Goal: Find specific page/section: Find specific page/section

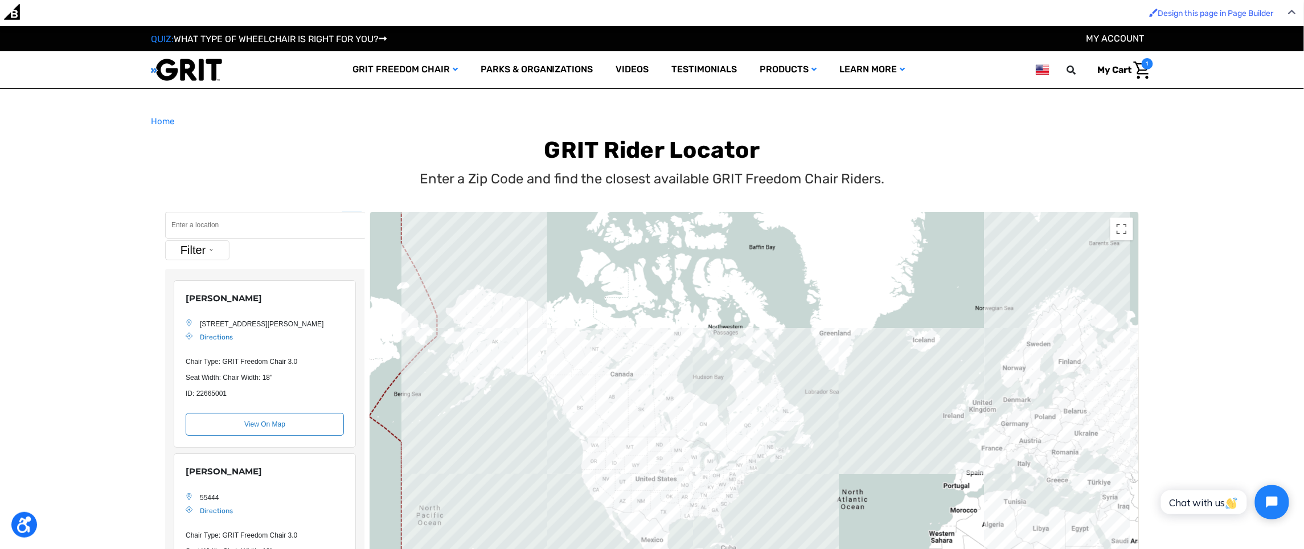
click at [281, 221] on input "Search" at bounding box center [265, 225] width 200 height 27
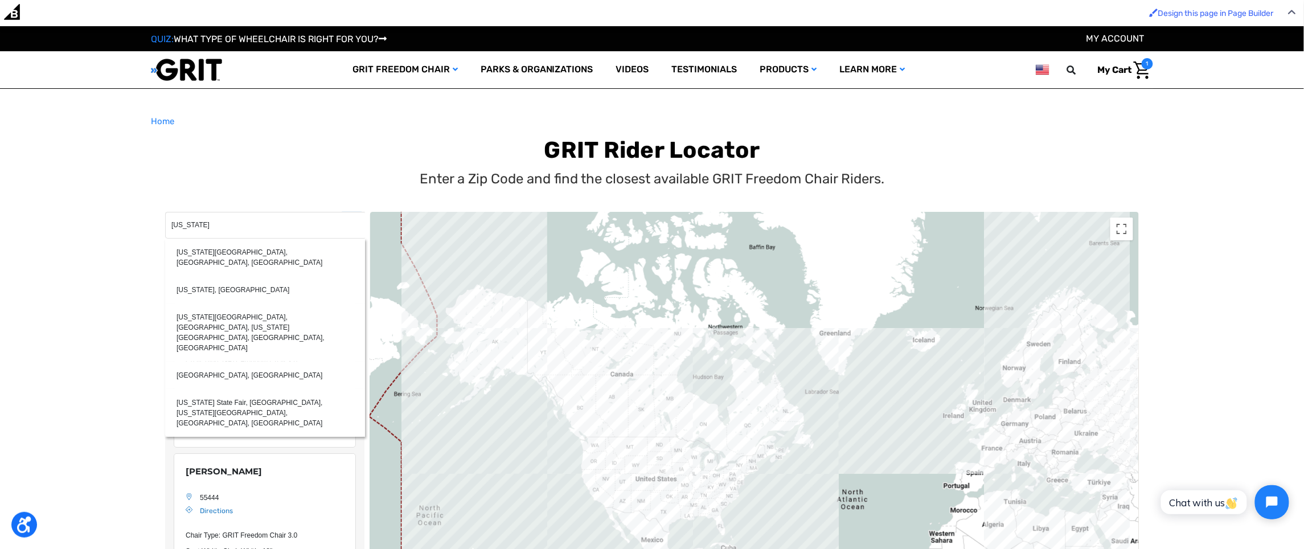
type input "[US_STATE]"
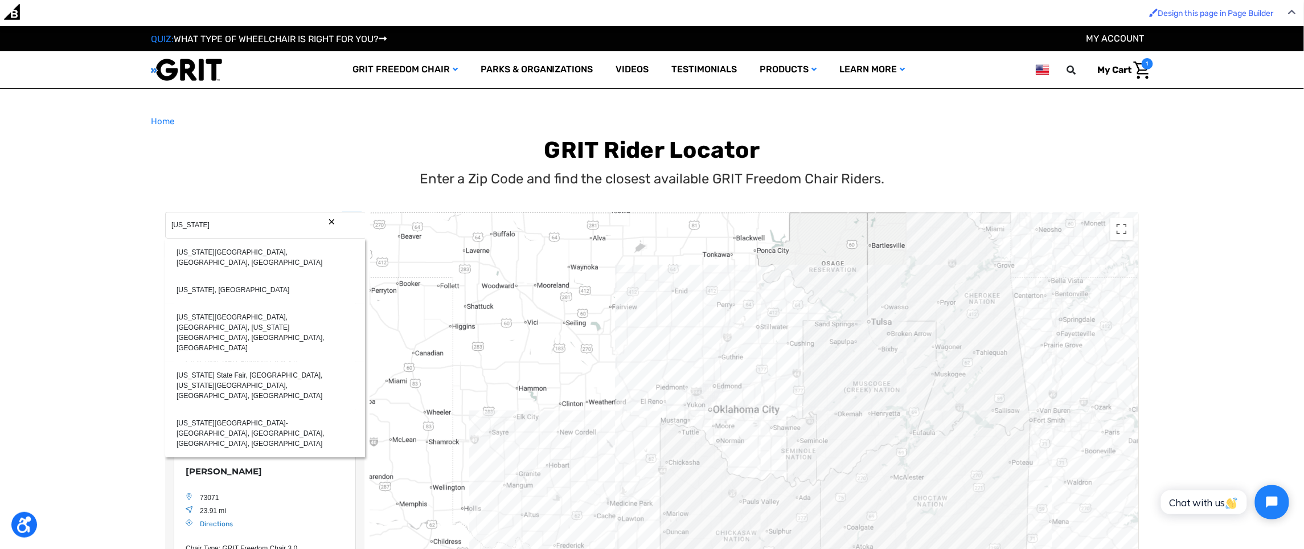
click at [319, 184] on div "Enter a Zip Code and find the closest available GRIT Freedom Chair Riders." at bounding box center [652, 179] width 998 height 20
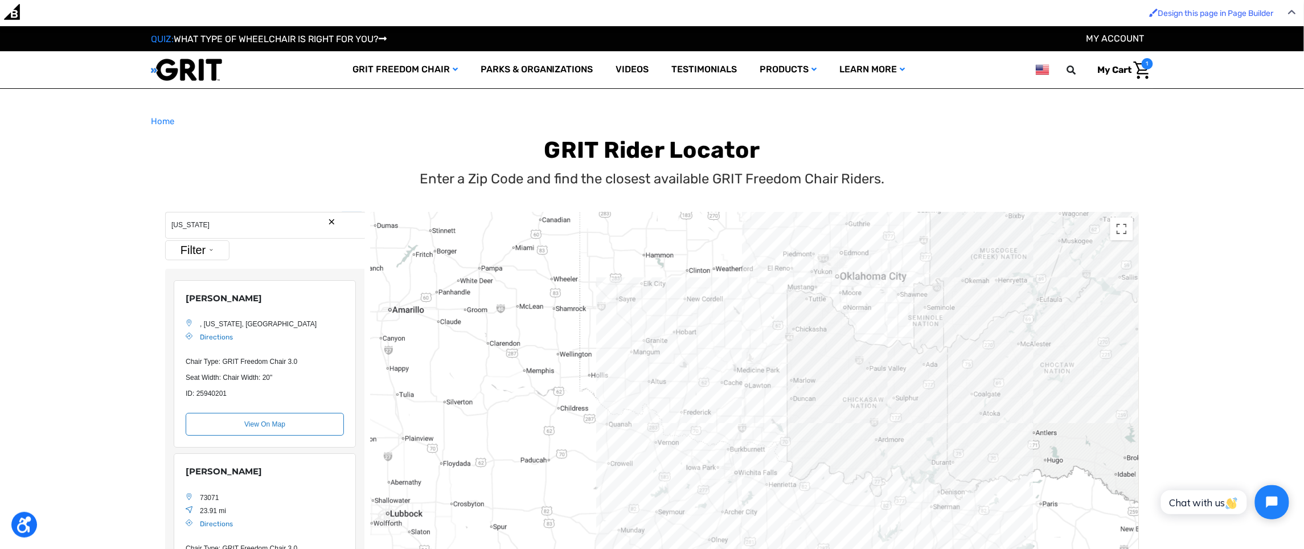
drag, startPoint x: 646, startPoint y: 329, endPoint x: 781, endPoint y: 206, distance: 183.0
click at [781, 206] on div "← Move left → Move right ↑ Move up ↓ Move down + Zoom in - Zoom out Home Jump l…" at bounding box center [652, 467] width 996 height 535
click at [227, 231] on input "[US_STATE]" at bounding box center [265, 225] width 200 height 27
click at [212, 249] on button "Filter" at bounding box center [197, 250] width 64 height 20
click at [203, 291] on label "Ambassador" at bounding box center [201, 292] width 44 height 10
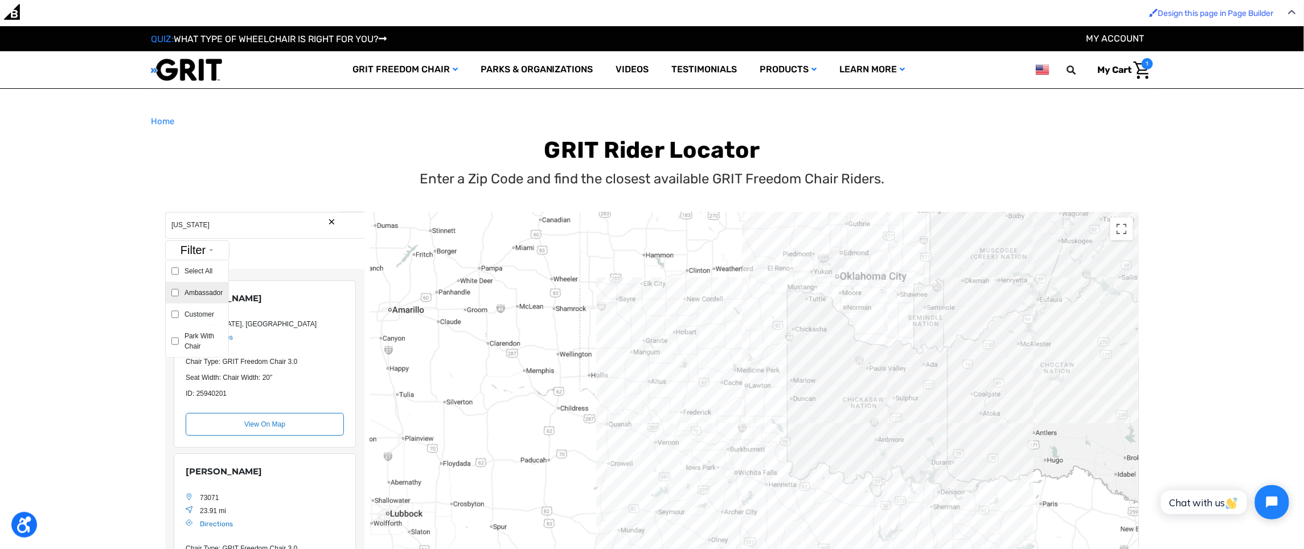
click at [179, 291] on input "Ambassador" at bounding box center [174, 292] width 7 height 10
checkbox input "true"
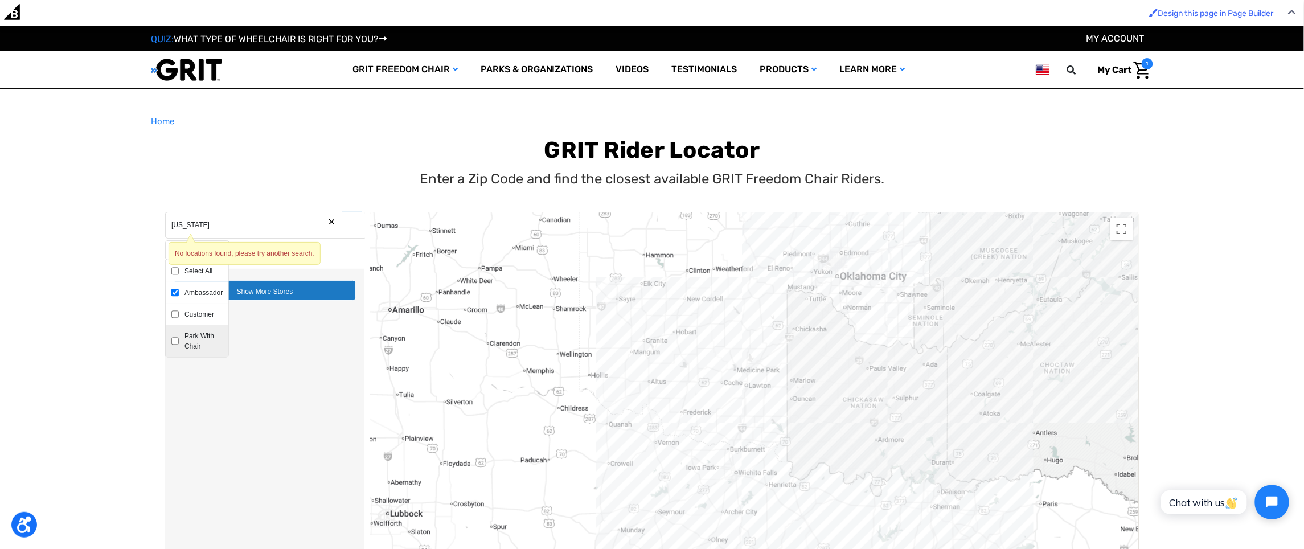
click at [195, 337] on label "Park With Chair" at bounding box center [201, 341] width 44 height 20
click at [179, 337] on input "Park With Chair" at bounding box center [174, 341] width 7 height 20
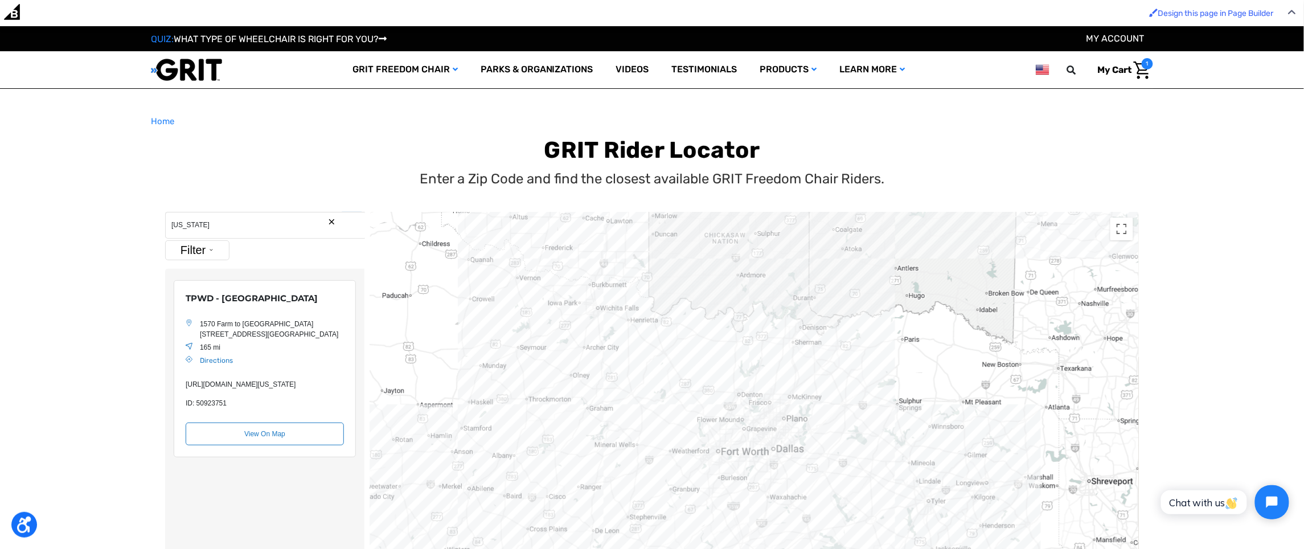
click at [131, 221] on main "Home GRIT Rider Locator Enter a Zip Code and find the closest available GRIT Fr…" at bounding box center [652, 431] width 1304 height 632
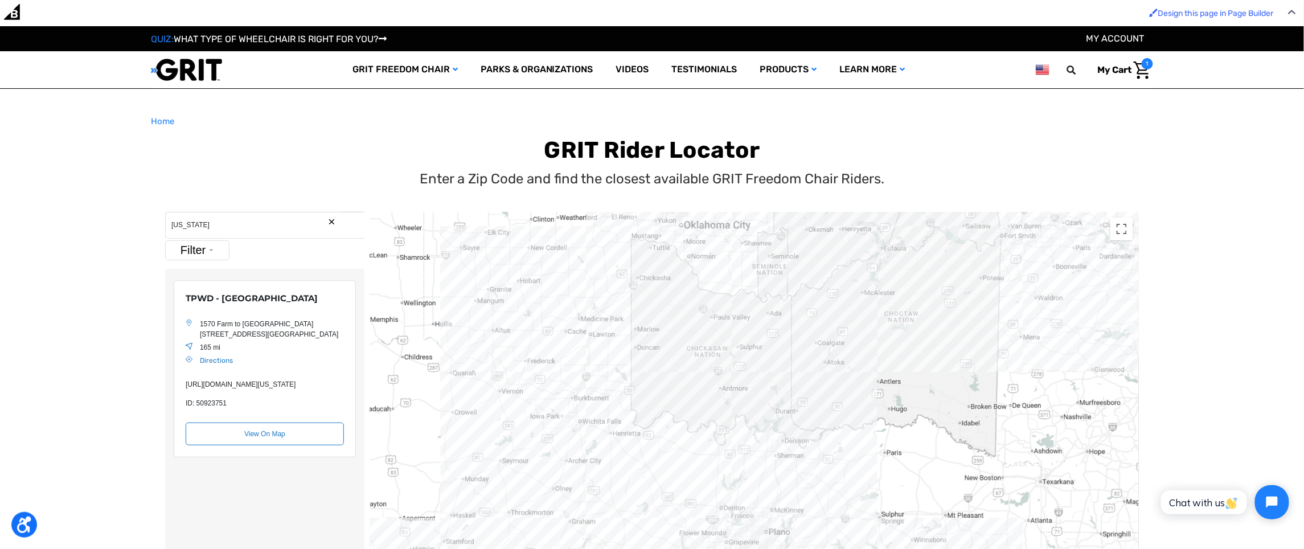
drag, startPoint x: 866, startPoint y: 383, endPoint x: 847, endPoint y: 501, distance: 119.3
click at [847, 501] on div "Location Map" at bounding box center [754, 468] width 769 height 512
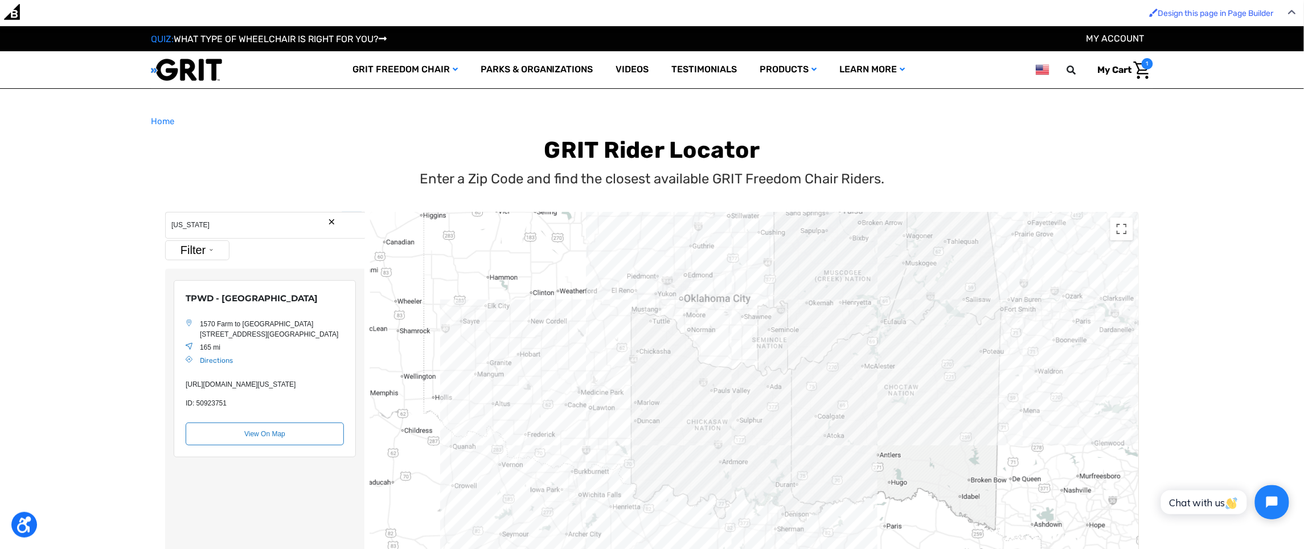
drag, startPoint x: 822, startPoint y: 415, endPoint x: 822, endPoint y: 488, distance: 73.4
click at [822, 488] on div "Location Map" at bounding box center [754, 468] width 769 height 512
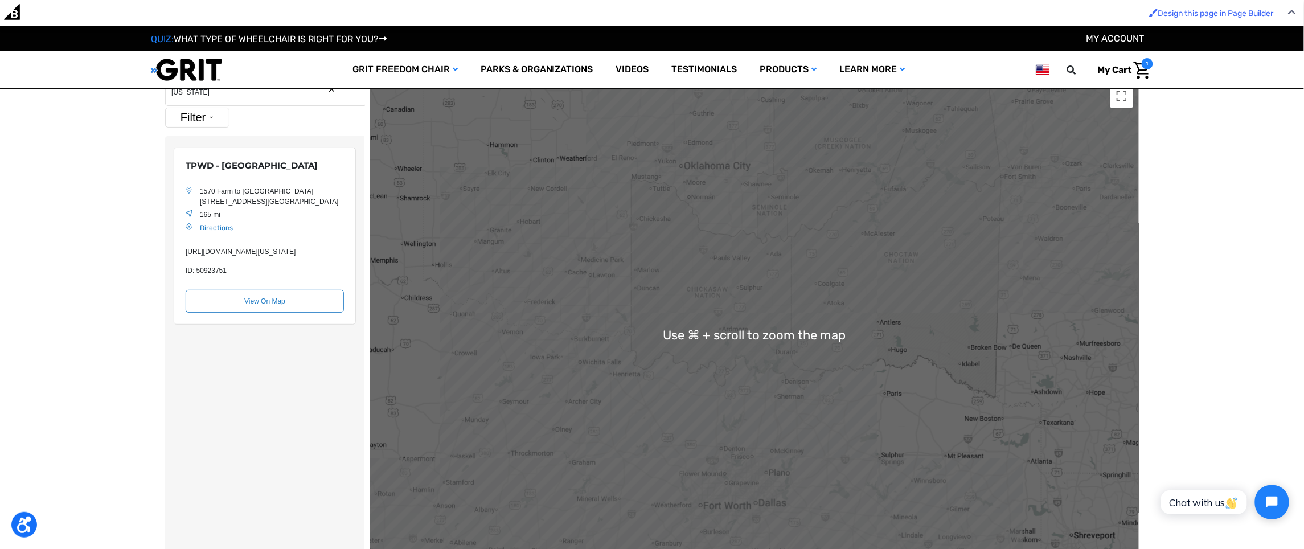
scroll to position [133, 0]
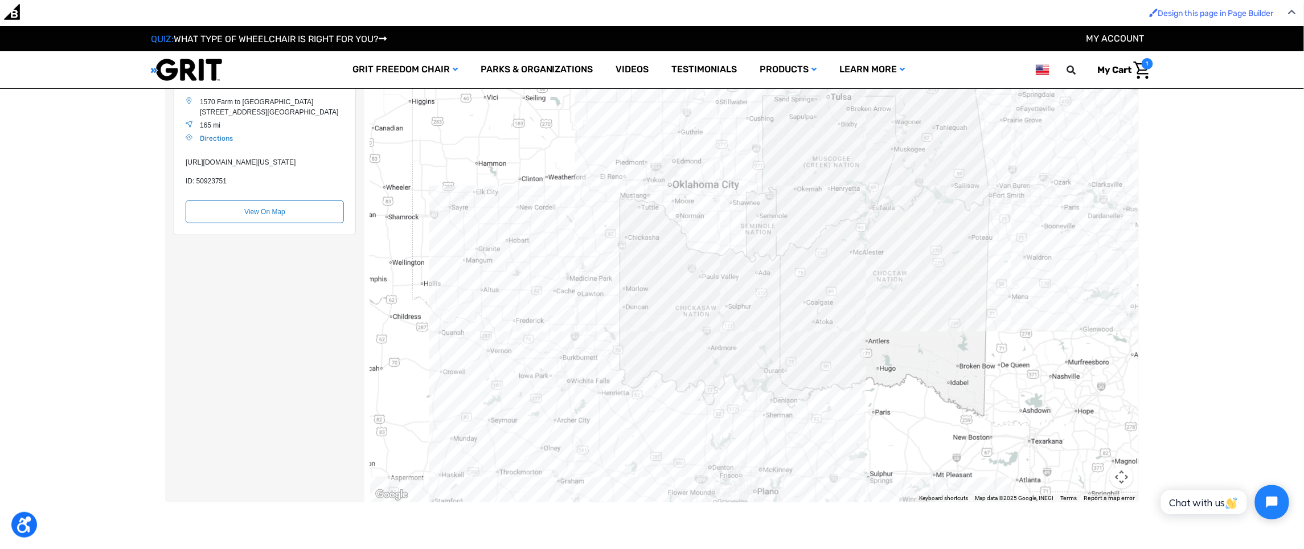
drag, startPoint x: 823, startPoint y: 306, endPoint x: 811, endPoint y: 416, distance: 109.9
click at [811, 416] on div "Location Map" at bounding box center [754, 246] width 769 height 512
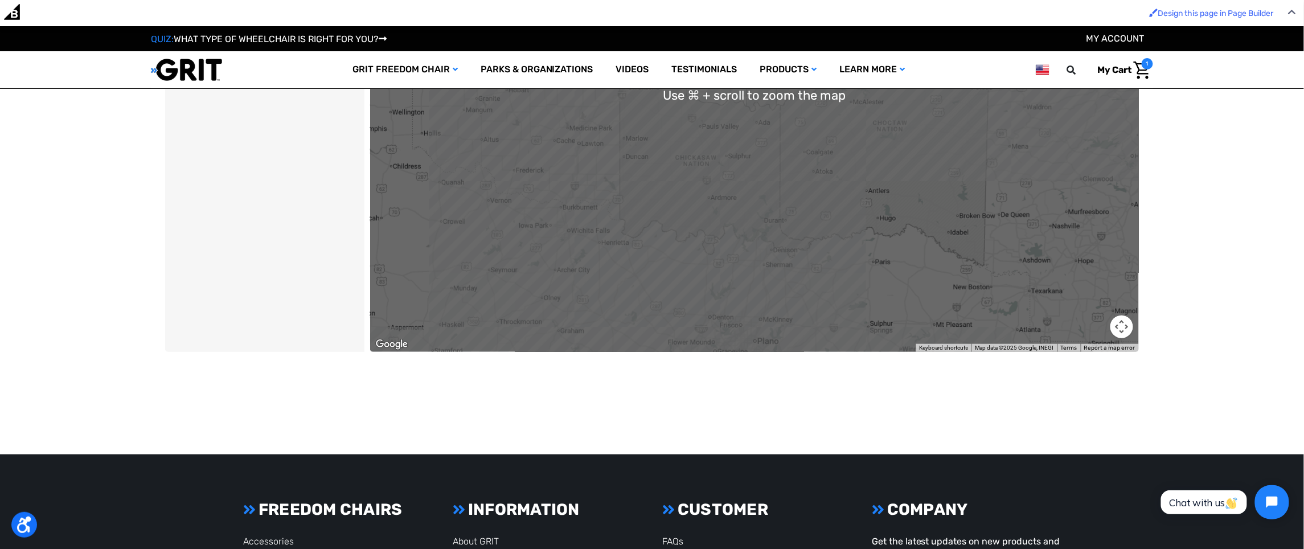
scroll to position [0, 0]
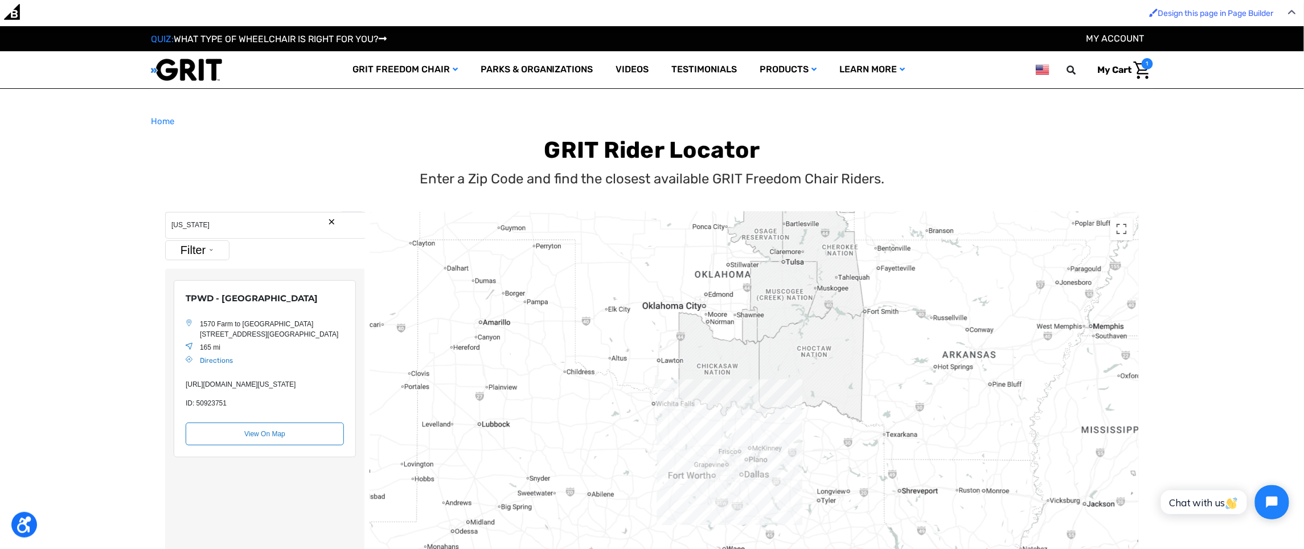
drag, startPoint x: 843, startPoint y: 467, endPoint x: 819, endPoint y: 457, distance: 26.0
click at [819, 457] on div "Location Map" at bounding box center [754, 468] width 769 height 512
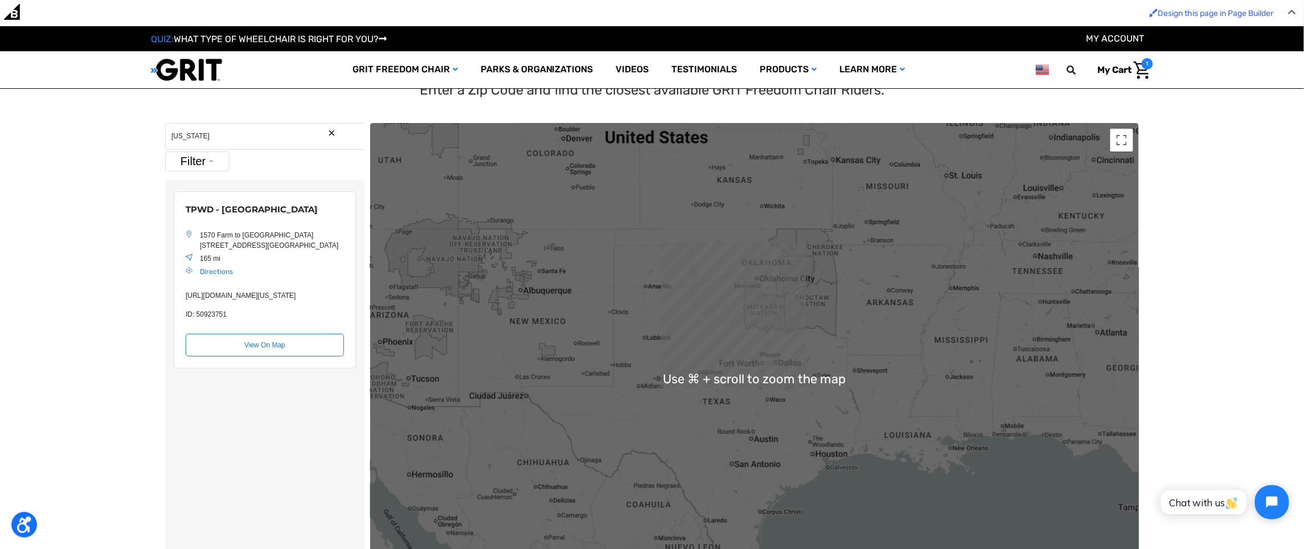
scroll to position [16, 0]
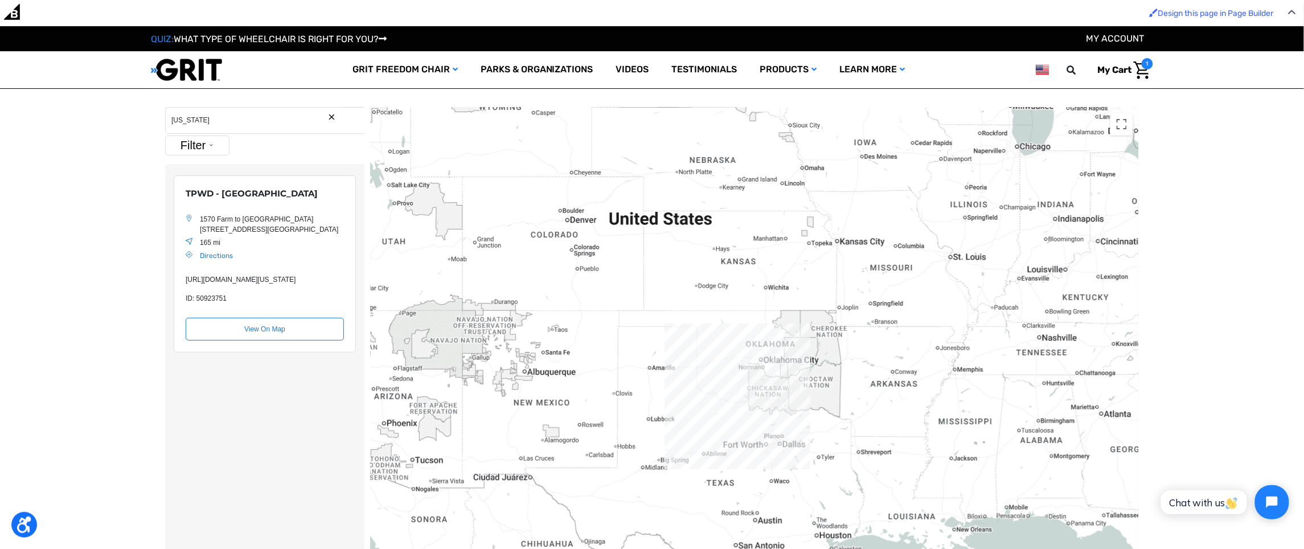
drag, startPoint x: 737, startPoint y: 259, endPoint x: 741, endPoint y: 363, distance: 103.7
click at [741, 363] on div "Location Map" at bounding box center [754, 363] width 769 height 512
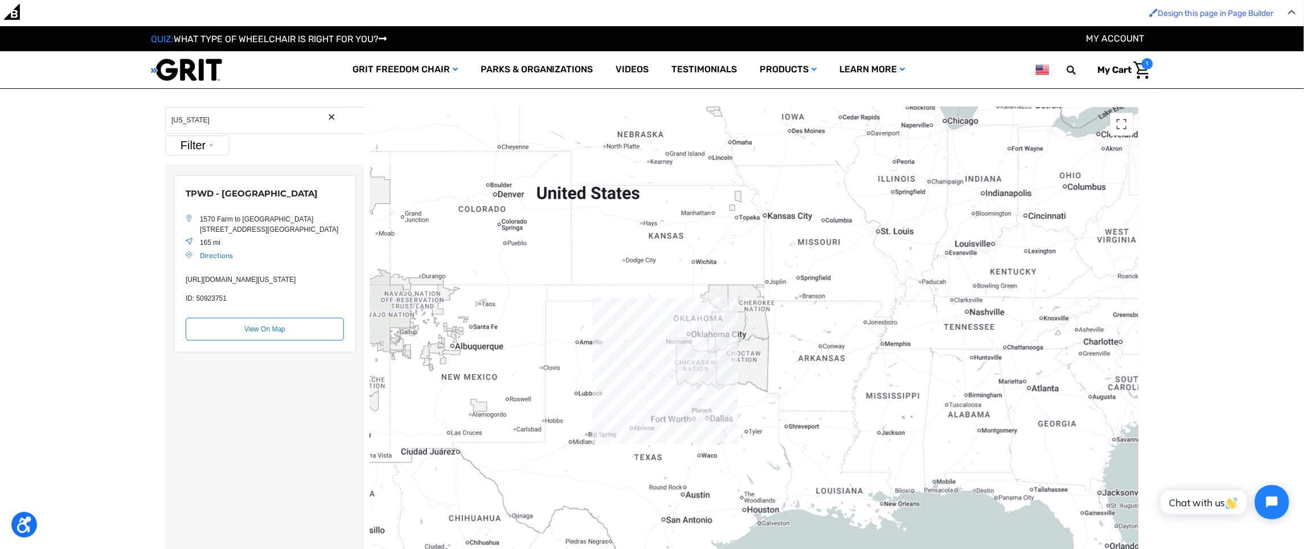
drag, startPoint x: 634, startPoint y: 329, endPoint x: 669, endPoint y: 331, distance: 35.3
click at [669, 331] on div "Location Map" at bounding box center [754, 363] width 769 height 512
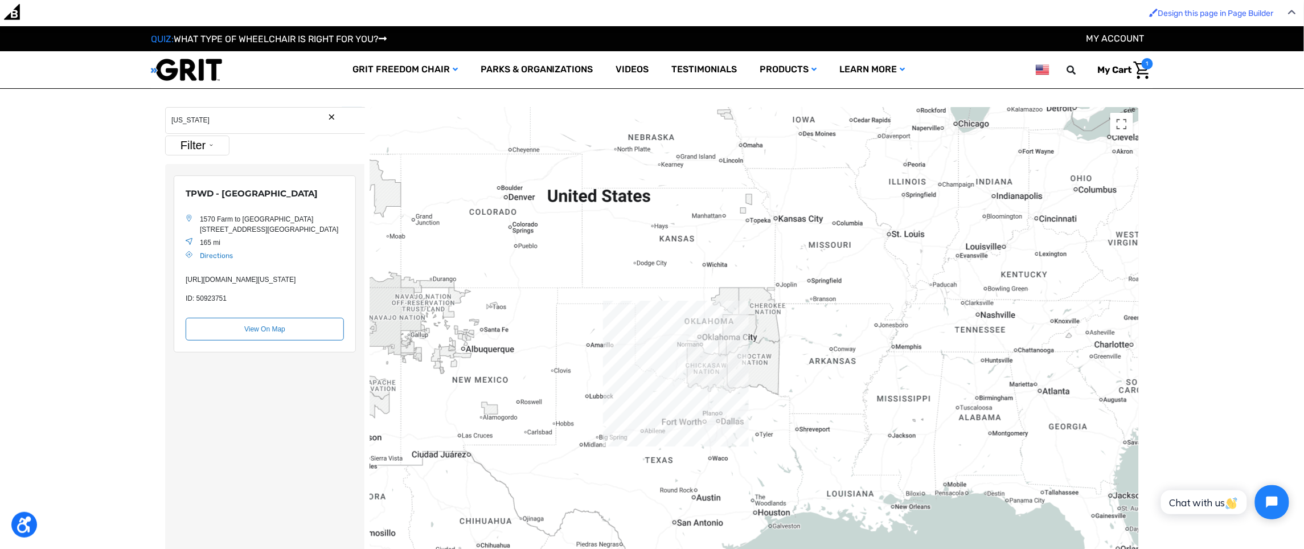
click at [671, 323] on div "Location Map" at bounding box center [754, 363] width 769 height 512
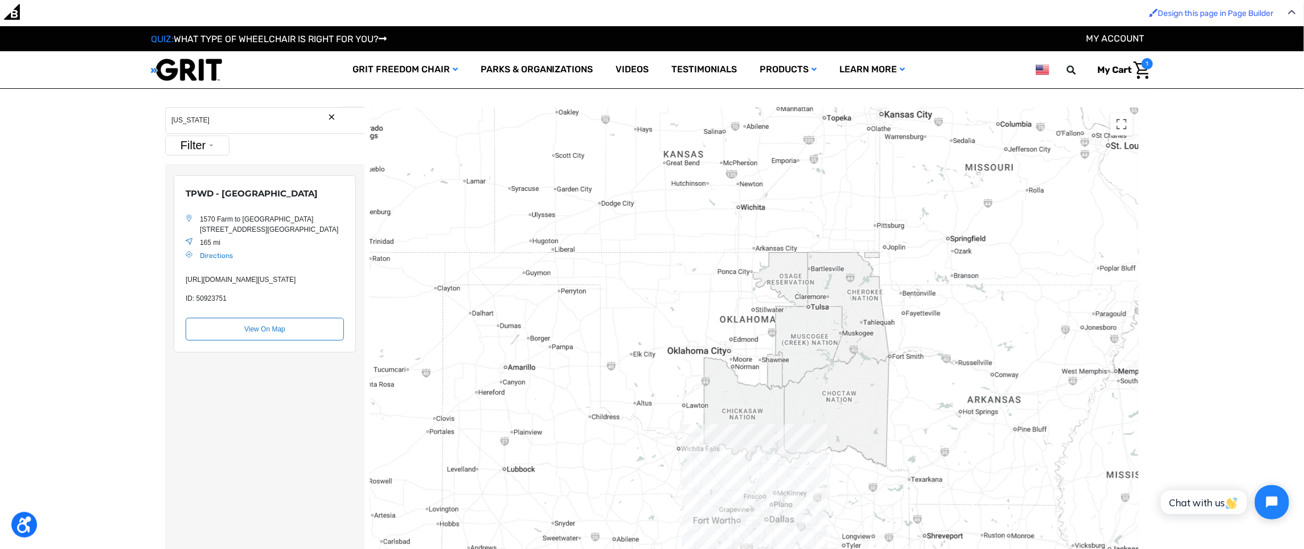
click at [332, 118] on button "Search Reset" at bounding box center [331, 117] width 9 height 9
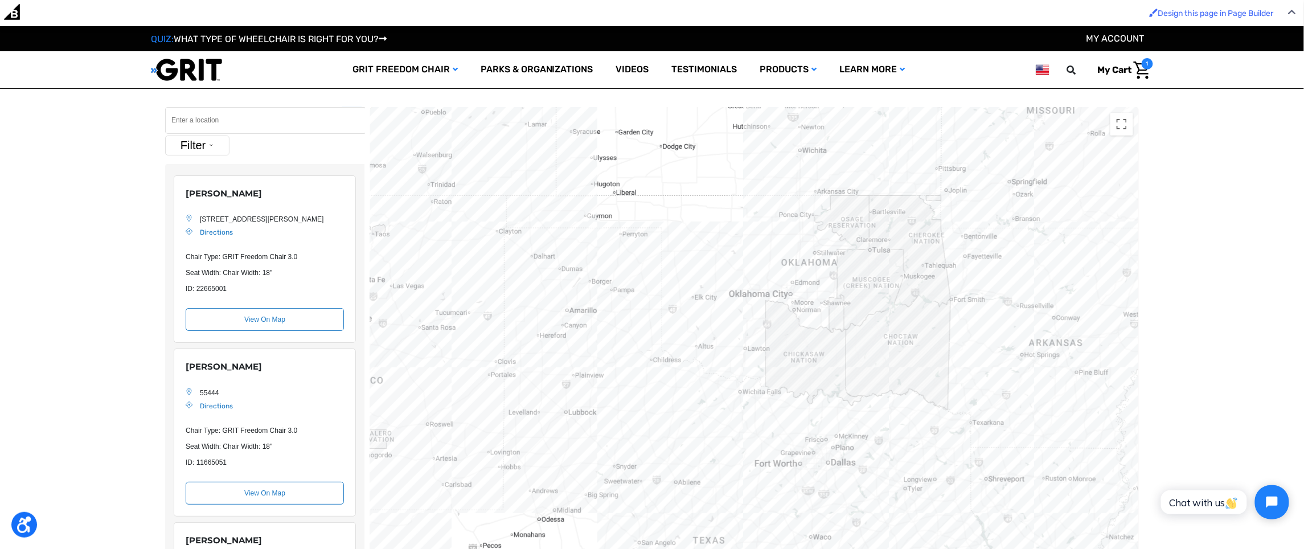
drag, startPoint x: 576, startPoint y: 407, endPoint x: 645, endPoint y: 338, distance: 98.2
click at [645, 338] on div "Location Map" at bounding box center [754, 363] width 769 height 512
click at [631, 338] on div "Location Map" at bounding box center [754, 363] width 769 height 512
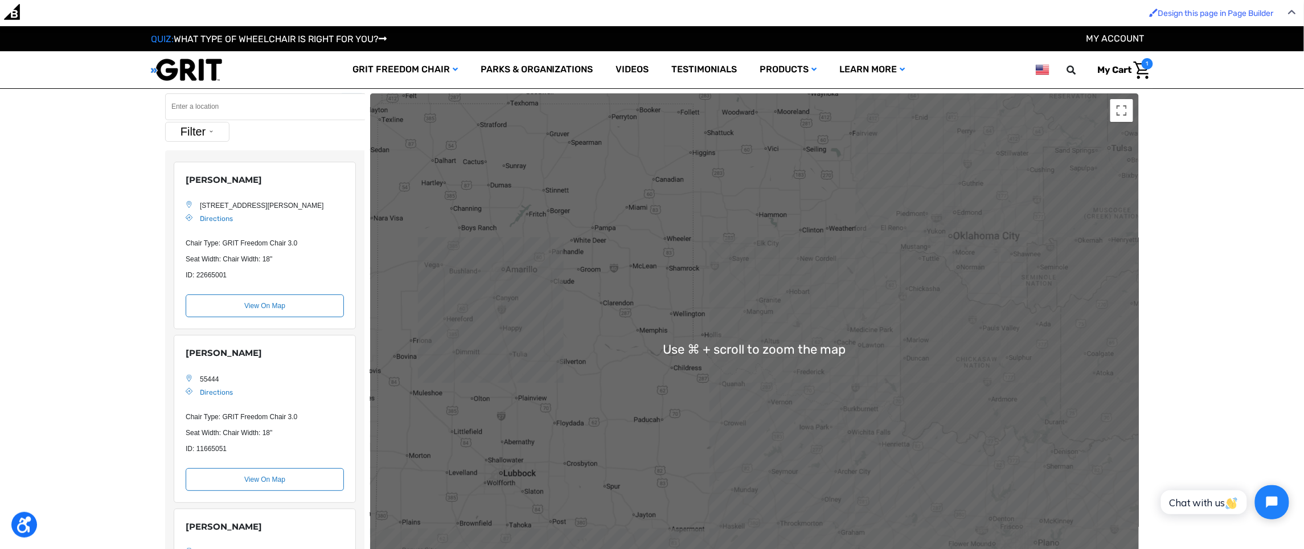
scroll to position [41, 0]
